Goal: Task Accomplishment & Management: Manage account settings

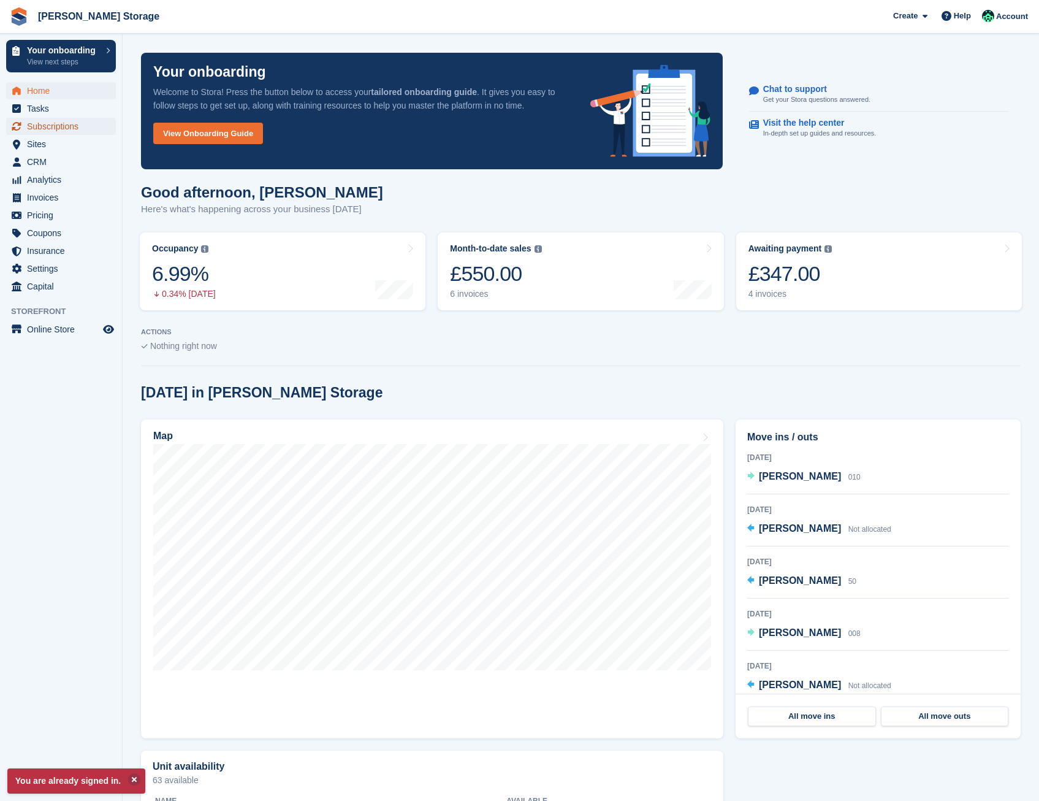
click at [61, 130] on span "Subscriptions" at bounding box center [64, 126] width 74 height 17
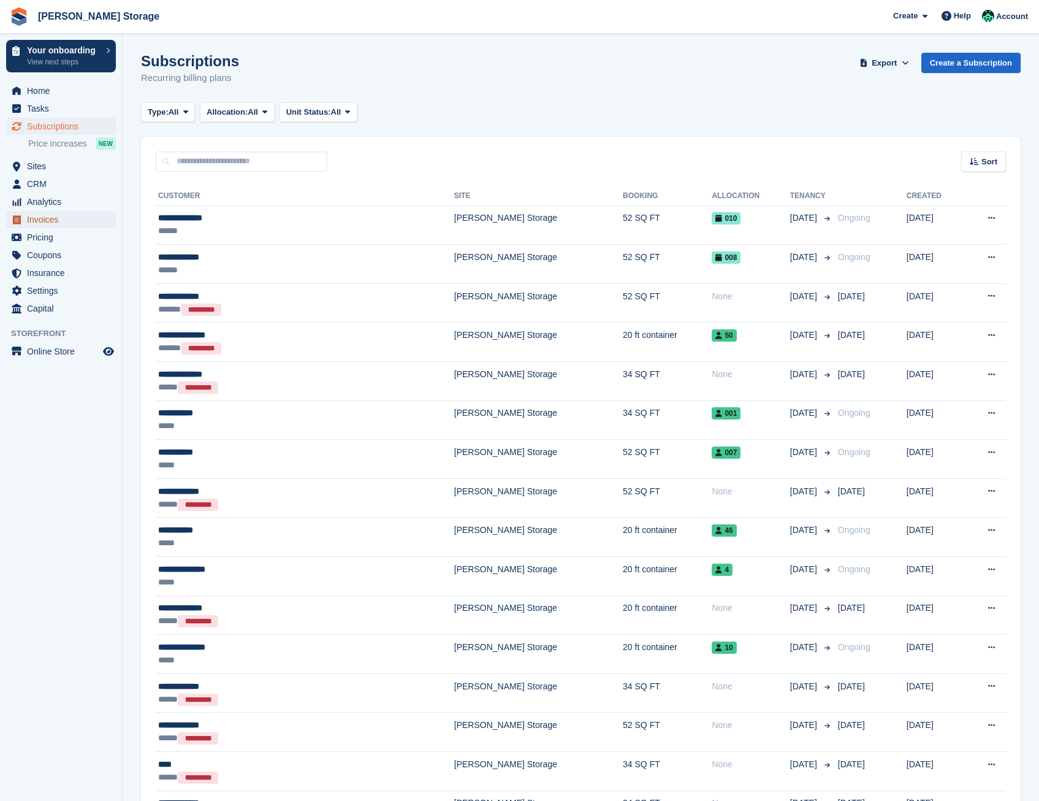
click at [44, 214] on span "Invoices" at bounding box center [64, 219] width 74 height 17
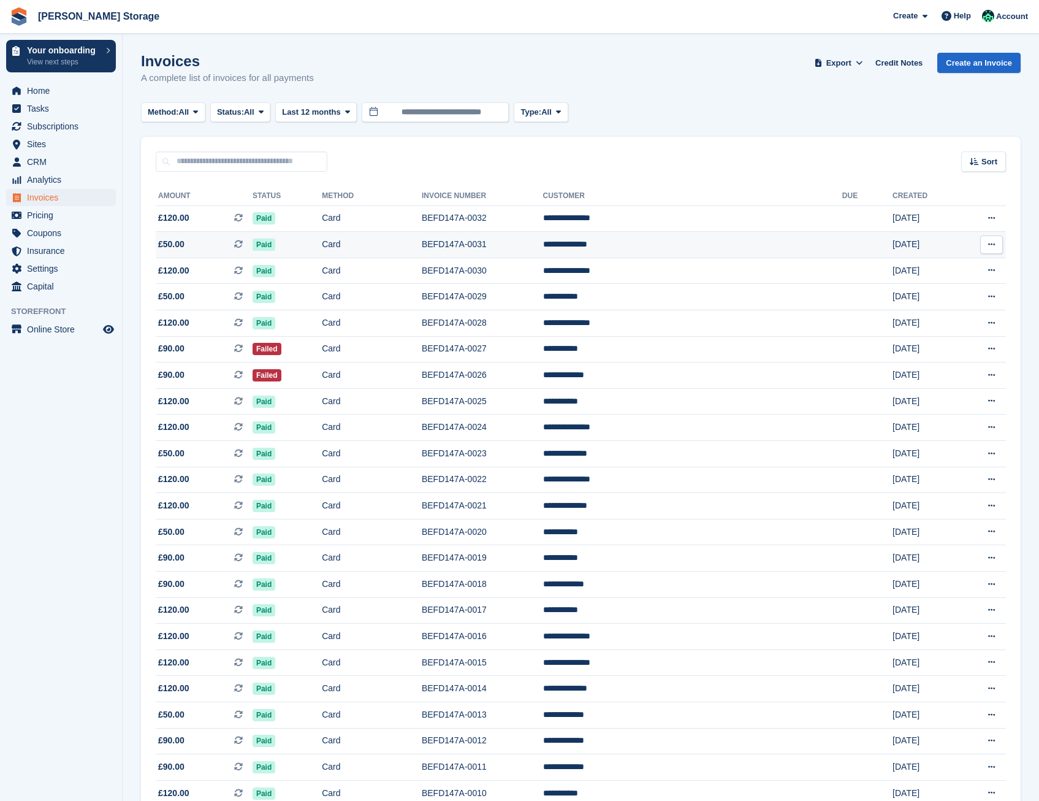
click at [986, 248] on button at bounding box center [991, 244] width 23 height 18
